Goal: Information Seeking & Learning: Learn about a topic

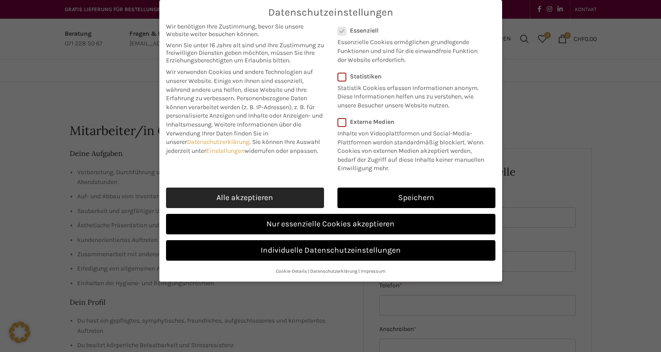
click at [261, 202] on link "Alle akzeptieren" at bounding box center [245, 198] width 158 height 21
checkbox input "true"
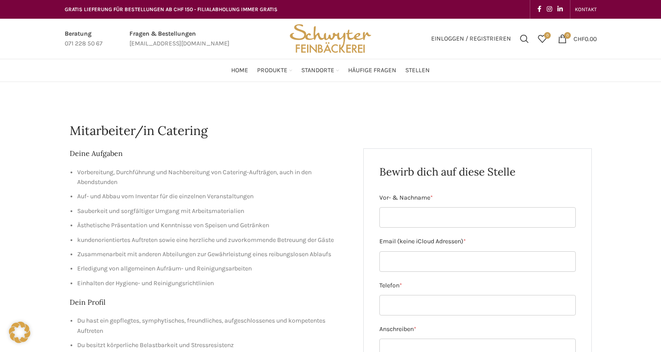
click at [306, 139] on h1 "Mitarbeiter/in Catering" at bounding box center [331, 130] width 522 height 17
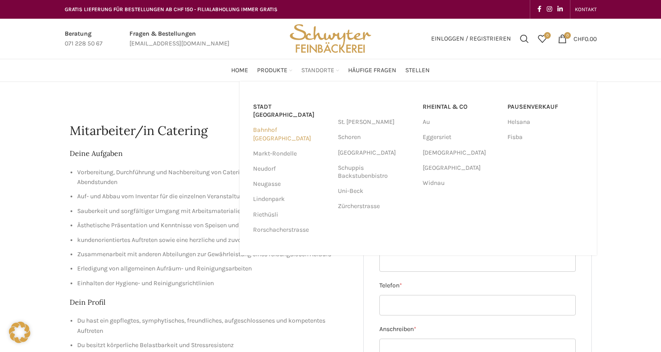
click at [278, 123] on link "Bahnhof [GEOGRAPHIC_DATA]" at bounding box center [291, 134] width 76 height 23
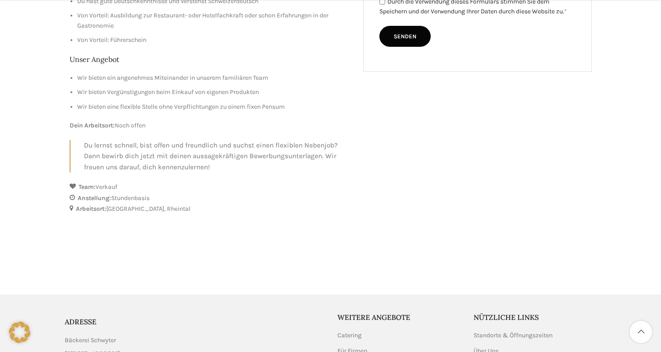
scroll to position [442, 0]
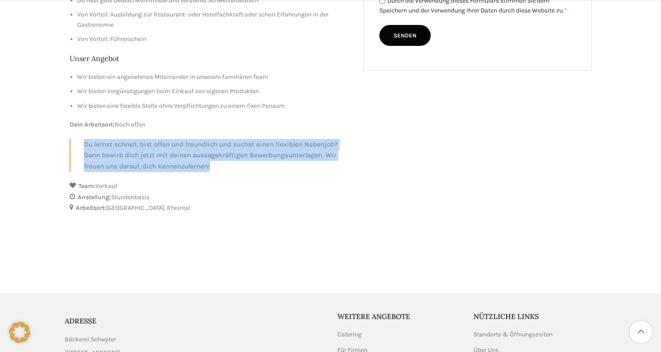
drag, startPoint x: 85, startPoint y: 141, endPoint x: 210, endPoint y: 163, distance: 126.8
click at [210, 163] on p "Du lernst schnell, bist offen und freundlich und suchst einen flexiblen Nebenjo…" at bounding box center [217, 155] width 266 height 33
